Goal: Transaction & Acquisition: Purchase product/service

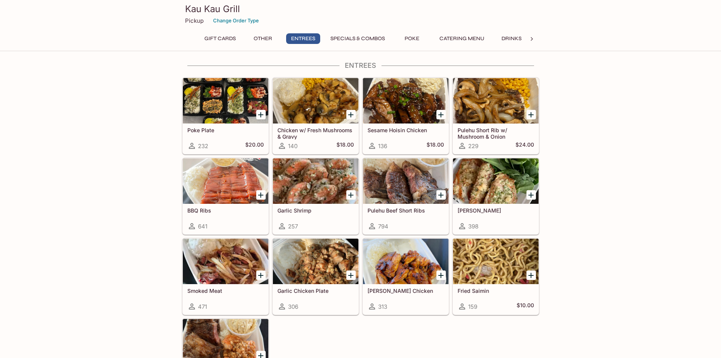
scroll to position [530, 0]
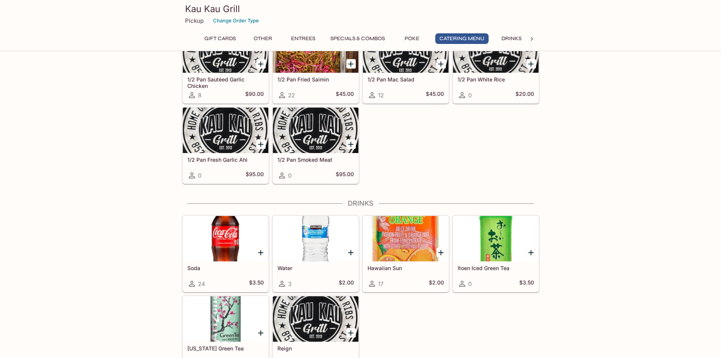
scroll to position [1529, 0]
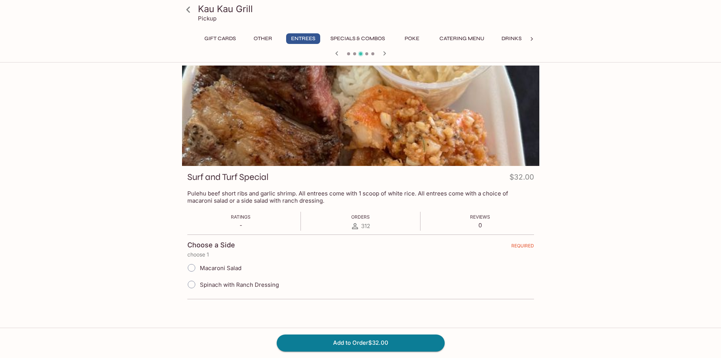
click at [65, 209] on div "Kau Kau Grill Pickup Gift Cards Other Entrees Specials & Combos Poke Catering M…" at bounding box center [360, 244] width 721 height 358
click at [102, 162] on div "Kau Kau Grill Pickup Gift Cards Other Entrees Specials & Combos Poke Catering M…" at bounding box center [360, 244] width 721 height 358
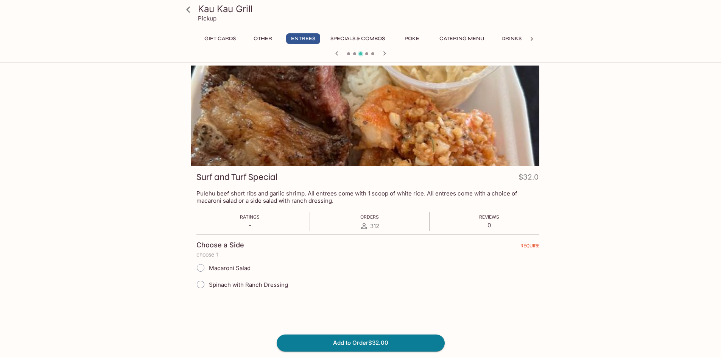
click at [299, 181] on div "Surf and Turf Special $32.00" at bounding box center [369, 178] width 347 height 15
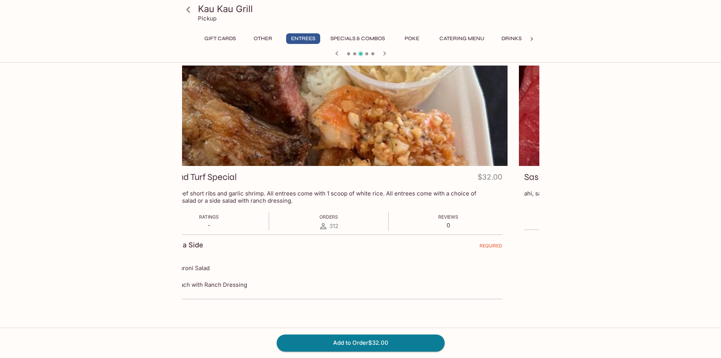
click at [231, 177] on h3 "Surf and Turf Special" at bounding box center [196, 177] width 81 height 12
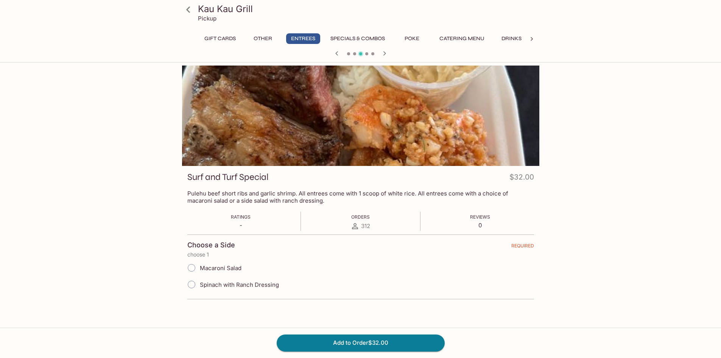
click at [216, 178] on h3 "Surf and Turf Special" at bounding box center [227, 177] width 81 height 12
click at [200, 176] on h3 "Surf and Turf Special" at bounding box center [227, 177] width 81 height 12
click at [193, 176] on h3 "Surf and Turf Special" at bounding box center [227, 177] width 81 height 12
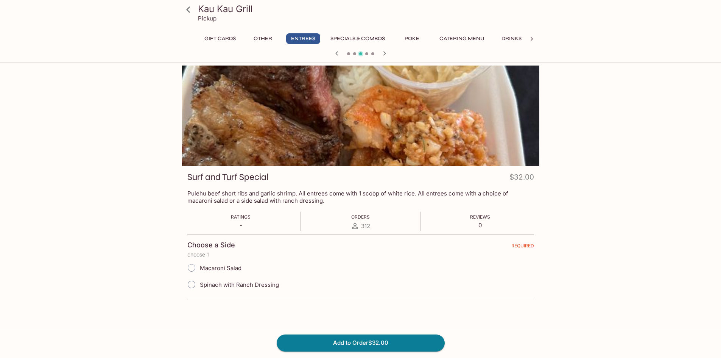
click at [193, 176] on h3 "Surf and Turf Special" at bounding box center [227, 177] width 81 height 12
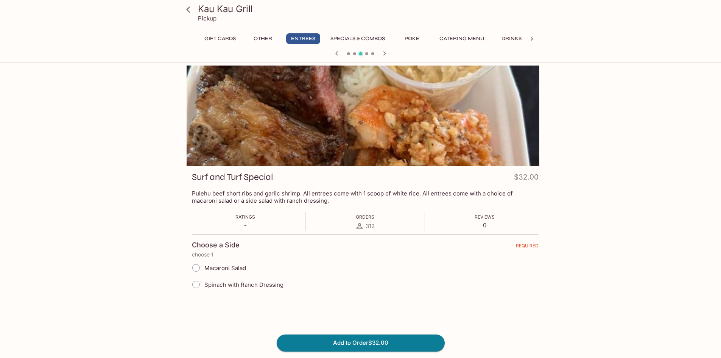
click at [196, 178] on div "Surf and Turf Special $32.00 Pulehu beef short ribs and garlic shrimp. All entr…" at bounding box center [365, 238] width 357 height 145
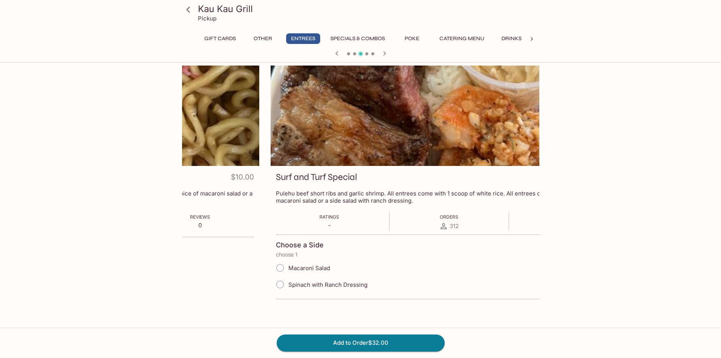
click at [276, 184] on div "Surf and Turf Special $32.00" at bounding box center [449, 178] width 347 height 15
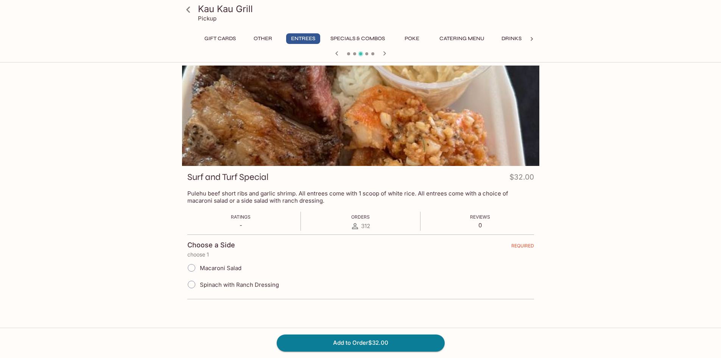
click at [257, 175] on h3 "Surf and Turf Special" at bounding box center [227, 177] width 81 height 12
click at [265, 175] on h3 "Surf and Turf Special" at bounding box center [227, 177] width 81 height 12
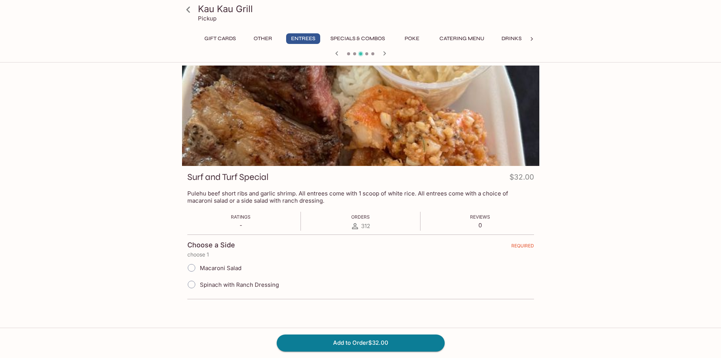
click at [265, 175] on h3 "Surf and Turf Special" at bounding box center [227, 177] width 81 height 12
click at [584, 158] on div "Kau Kau Grill Pickup Gift Cards Other Entrees Specials & Combos Poke Catering M…" at bounding box center [360, 218] width 485 height 307
click at [572, 159] on div "Kau Kau Grill Pickup Gift Cards Other Entrees Specials & Combos Poke Catering M…" at bounding box center [360, 218] width 485 height 307
click at [569, 159] on div "Kau Kau Grill Pickup Gift Cards Other Entrees Specials & Combos Poke Catering M…" at bounding box center [360, 218] width 485 height 307
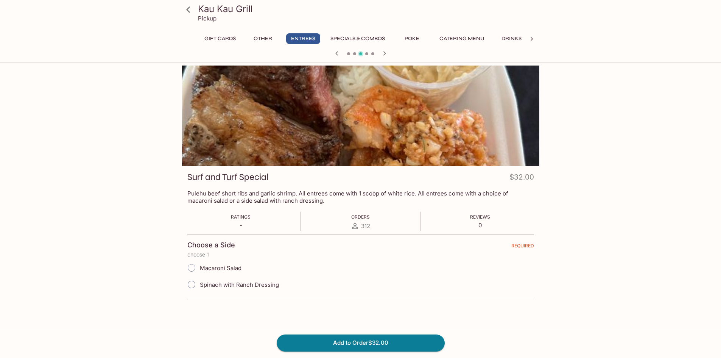
click at [569, 159] on div "Kau Kau Grill Pickup Gift Cards Other Entrees Specials & Combos Poke Catering M…" at bounding box center [360, 218] width 485 height 307
click at [657, 117] on div "Kau Kau Grill Pickup Gift Cards Other Entrees Specials & Combos Poke Catering M…" at bounding box center [360, 244] width 721 height 358
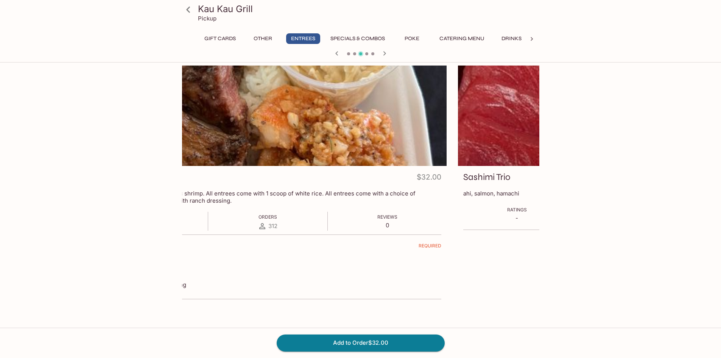
click at [177, 175] on div "Kau Kau Grill Pickup Gift Cards Other Entrees Specials & Combos Poke Catering M…" at bounding box center [360, 218] width 485 height 307
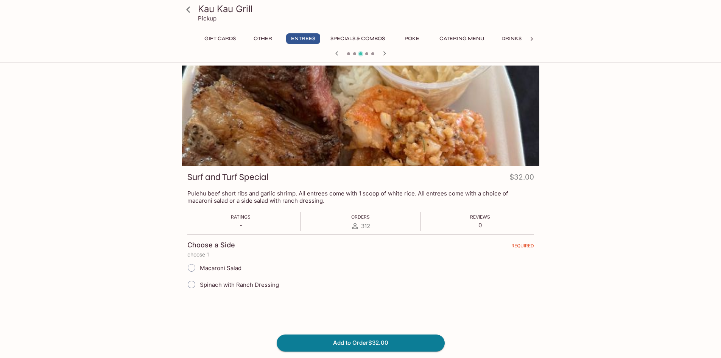
click at [235, 186] on div "Surf and Turf Special $32.00" at bounding box center [360, 178] width 347 height 15
click at [227, 181] on h3 "Surf and Turf Special" at bounding box center [227, 177] width 81 height 12
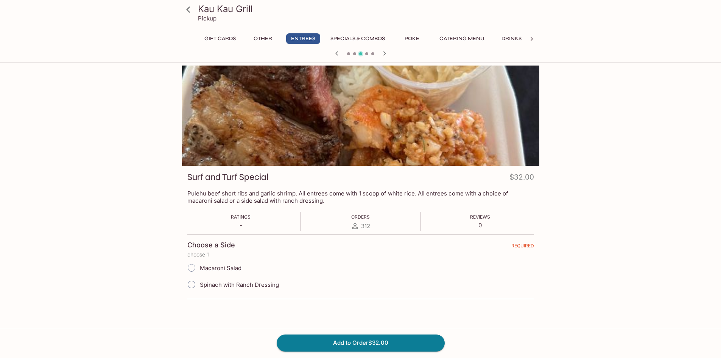
click at [227, 181] on h3 "Surf and Turf Special" at bounding box center [227, 177] width 81 height 12
click at [226, 286] on span "Spinach with Ranch Dressing" at bounding box center [239, 284] width 79 height 7
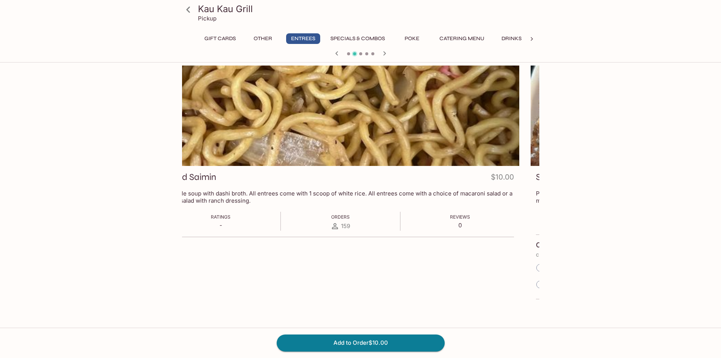
click at [321, 270] on div "Fried Saimin $10.00 Noodle soup with dashi broth. All entrees come with 1 scoop…" at bounding box center [340, 203] width 357 height 276
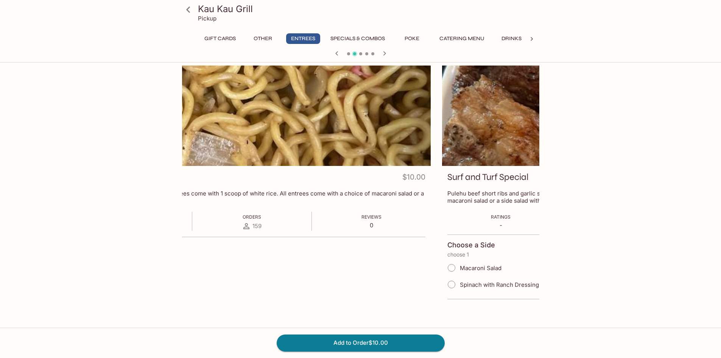
click at [154, 266] on div "Kau Kau Grill Pickup Gift Cards Other Entrees Specials & Combos Poke Catering M…" at bounding box center [360, 233] width 485 height 337
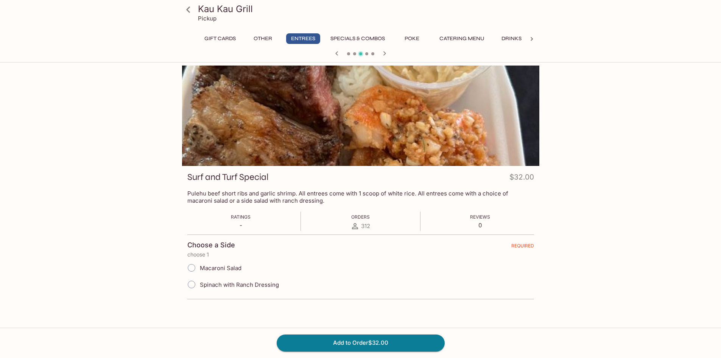
click at [192, 285] on input "Spinach with Ranch Dressing" at bounding box center [192, 284] width 16 height 16
radio input "true"
click at [310, 343] on button "Add to Order $32.00" at bounding box center [361, 342] width 168 height 17
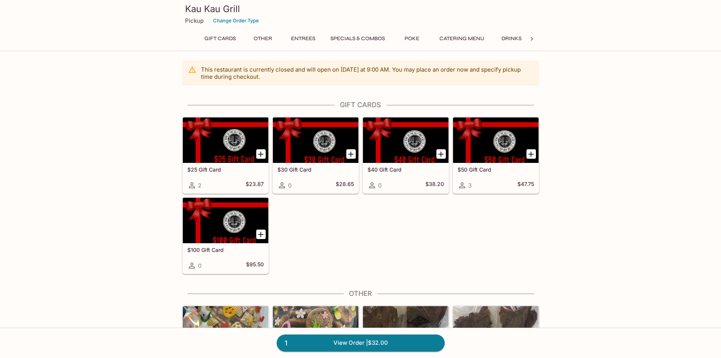
scroll to position [38, 0]
